Goal: Task Accomplishment & Management: Use online tool/utility

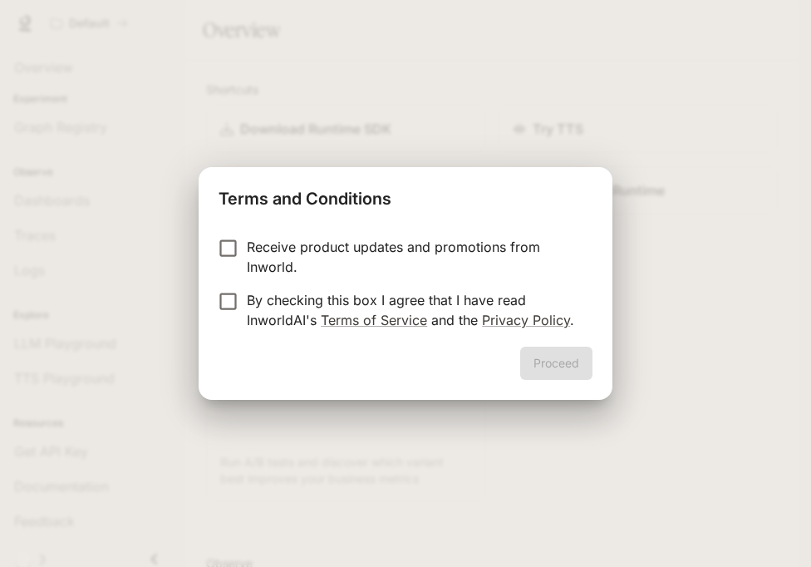
click at [342, 304] on p "By checking this box I agree that I have read InworldAI's Terms of Service and …" at bounding box center [413, 310] width 332 height 40
click at [539, 360] on button "Proceed" at bounding box center [556, 363] width 72 height 33
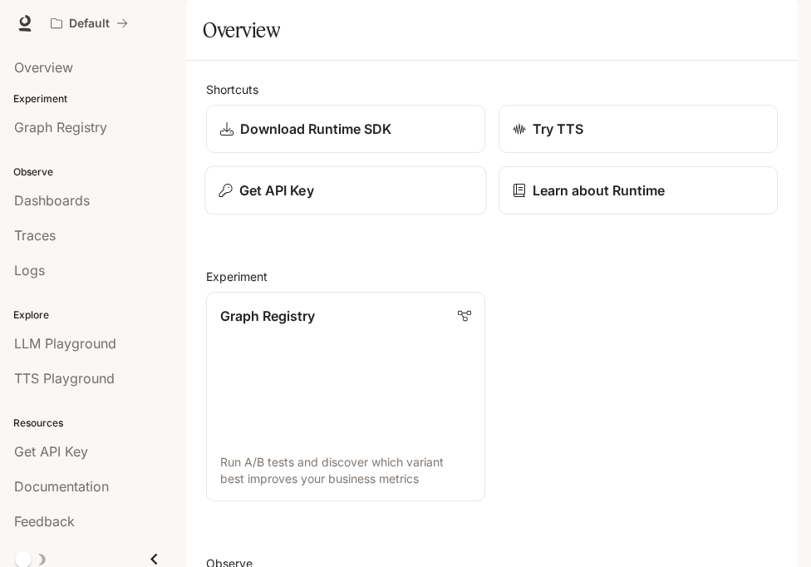
click at [344, 200] on div "Get API Key" at bounding box center [346, 190] width 254 height 20
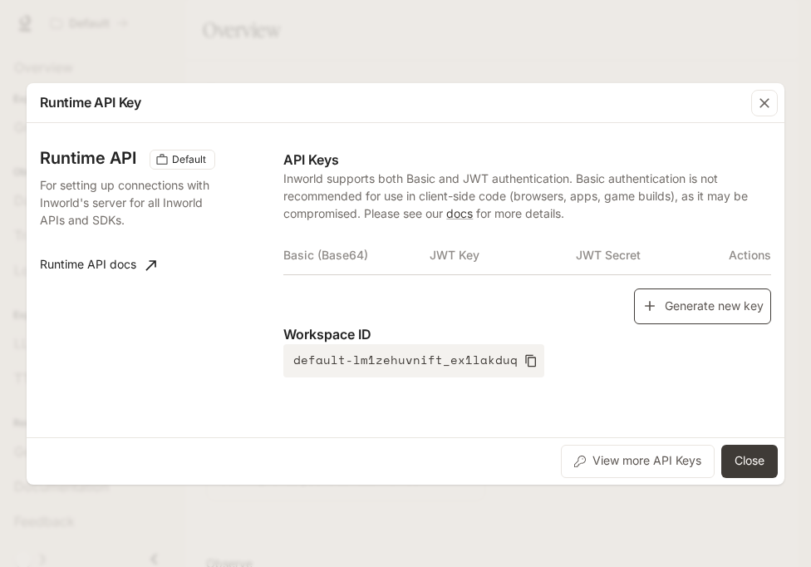
click at [642, 317] on button "Generate new key" at bounding box center [702, 306] width 137 height 36
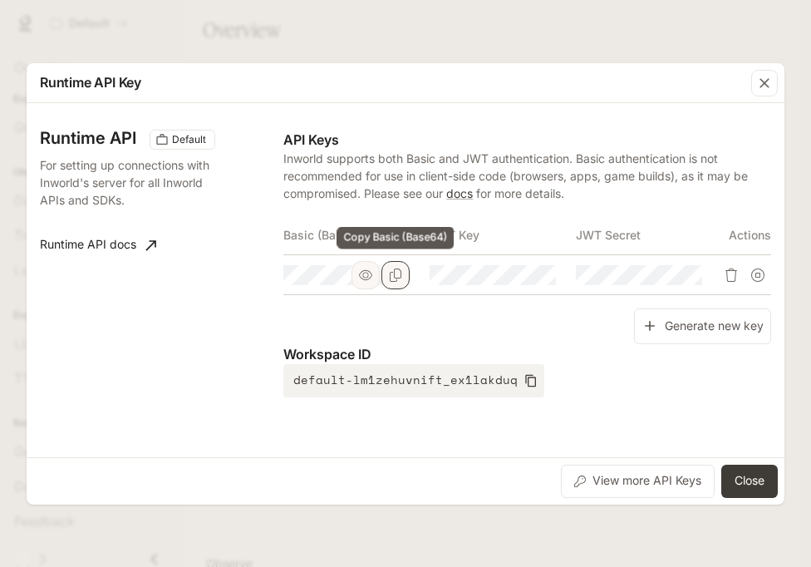
click at [401, 279] on icon "Copy Basic (Base64)" at bounding box center [395, 274] width 13 height 13
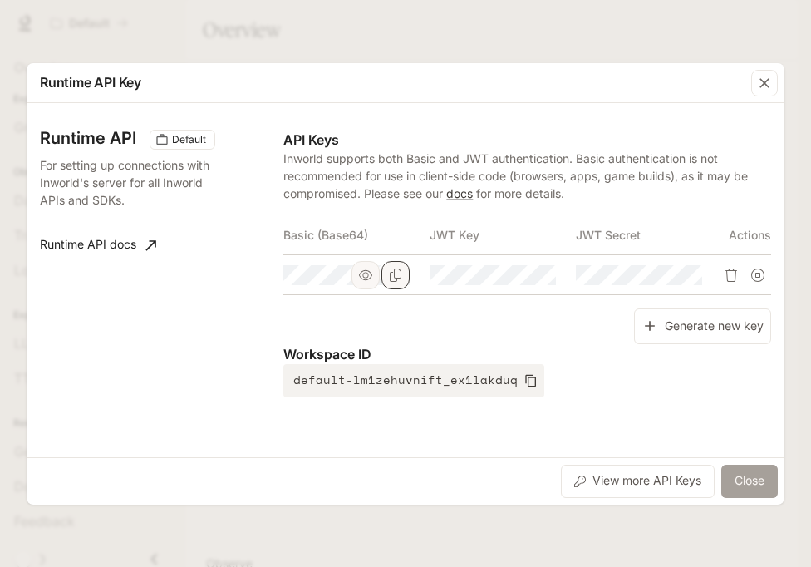
click at [748, 472] on button "Close" at bounding box center [749, 481] width 57 height 33
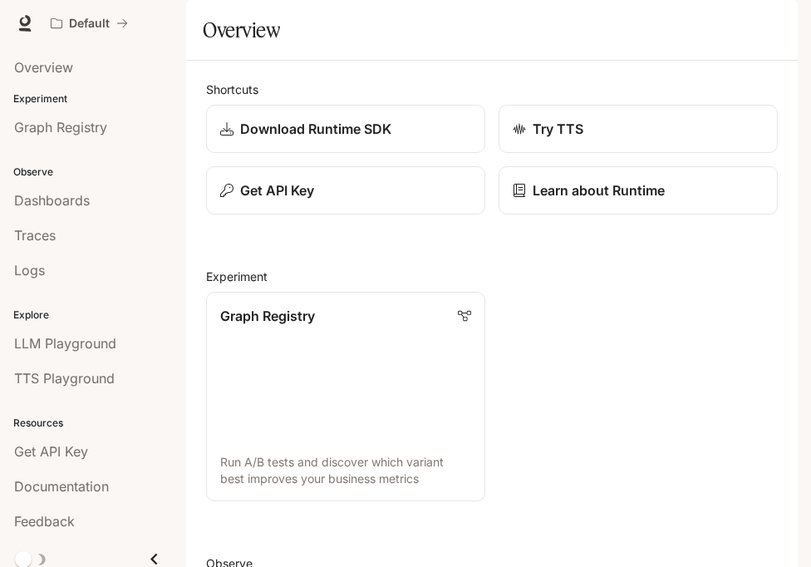
click at [774, 24] on icon "button" at bounding box center [775, 23] width 9 height 9
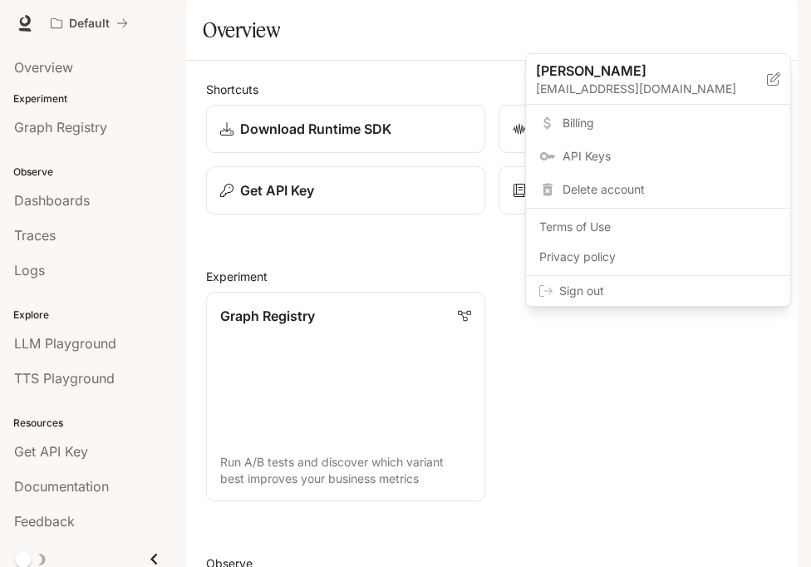
click at [710, 291] on span "Sign out" at bounding box center [668, 291] width 218 height 17
